Goal: Transaction & Acquisition: Purchase product/service

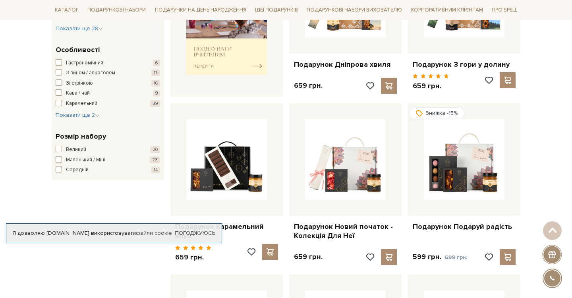
scroll to position [378, 0]
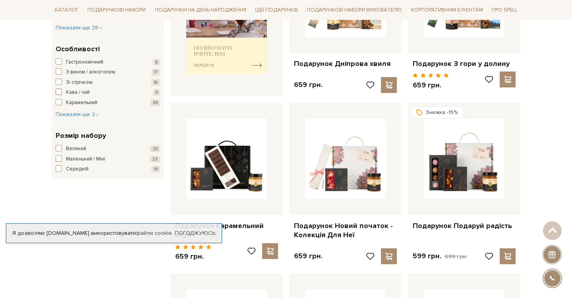
click at [58, 93] on span "button" at bounding box center [59, 92] width 6 height 6
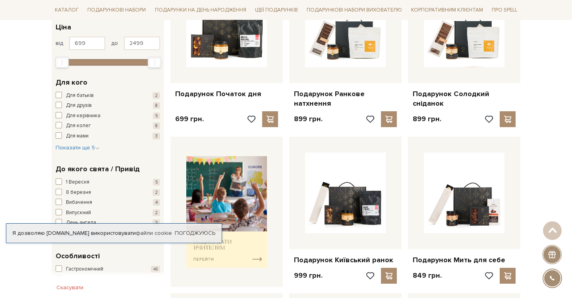
scroll to position [207, 0]
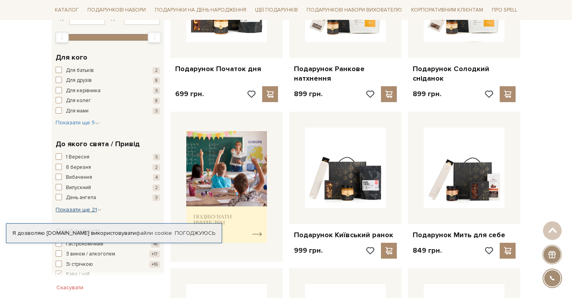
click at [80, 209] on span "Показати ще 21" at bounding box center [79, 209] width 46 height 7
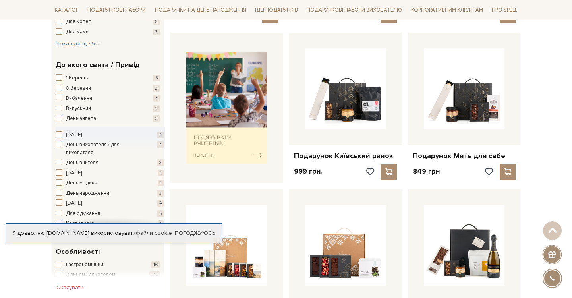
scroll to position [286, 0]
click at [59, 168] on div "День батька 4 День вихователя / для вихователя 4 День вчителя 3 День матері 1 Д…" at bounding box center [110, 239] width 108 height 222
click at [59, 173] on span "button" at bounding box center [59, 173] width 6 height 6
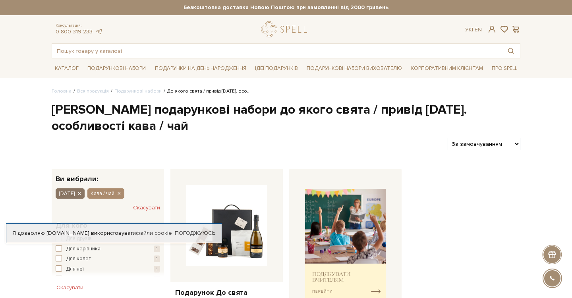
click at [81, 194] on icon "button" at bounding box center [79, 193] width 5 height 7
